Goal: Transaction & Acquisition: Register for event/course

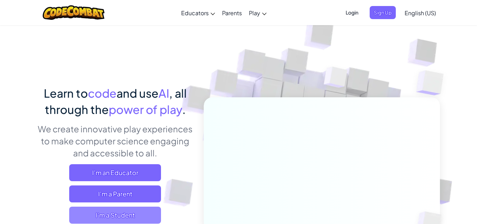
click at [119, 212] on span "I'm a Student" at bounding box center [115, 214] width 92 height 17
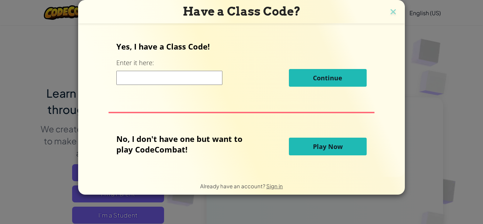
click at [171, 82] on input at bounding box center [169, 78] width 106 height 14
type input "CloudBlueSwim"
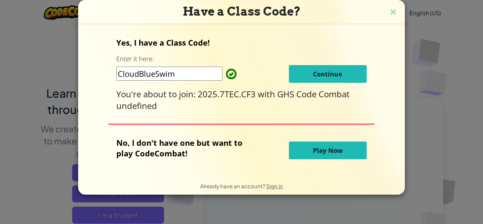
click at [331, 71] on span "Continue" at bounding box center [327, 74] width 29 height 8
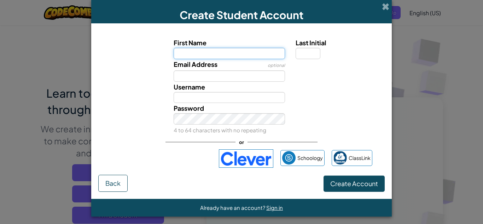
click at [216, 52] on input "First Name" at bounding box center [229, 53] width 112 height 11
type input "Shree"
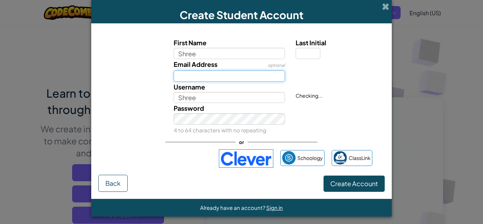
click at [191, 78] on input "Email Address" at bounding box center [229, 75] width 112 height 11
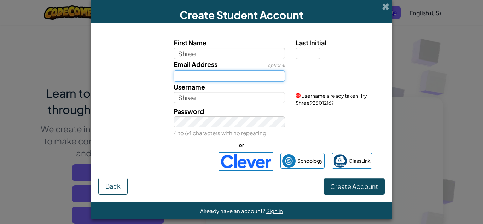
type input "[EMAIL_ADDRESS][DOMAIN_NAME]"
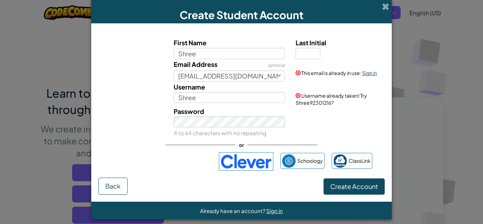
click at [365, 72] on link "Sign in" at bounding box center [369, 73] width 15 height 6
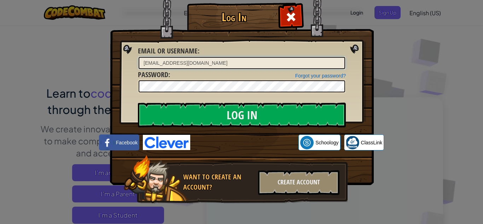
click at [218, 58] on input "[EMAIL_ADDRESS][DOMAIN_NAME]" at bounding box center [241, 63] width 206 height 12
type input "JShree"
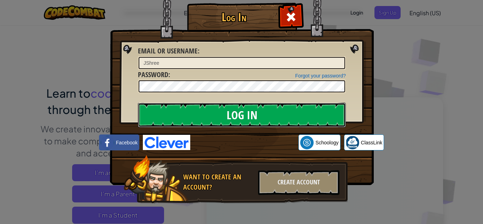
click at [234, 115] on input "Log In" at bounding box center [242, 114] width 208 height 25
